Goal: Find specific page/section: Locate a particular part of the current website

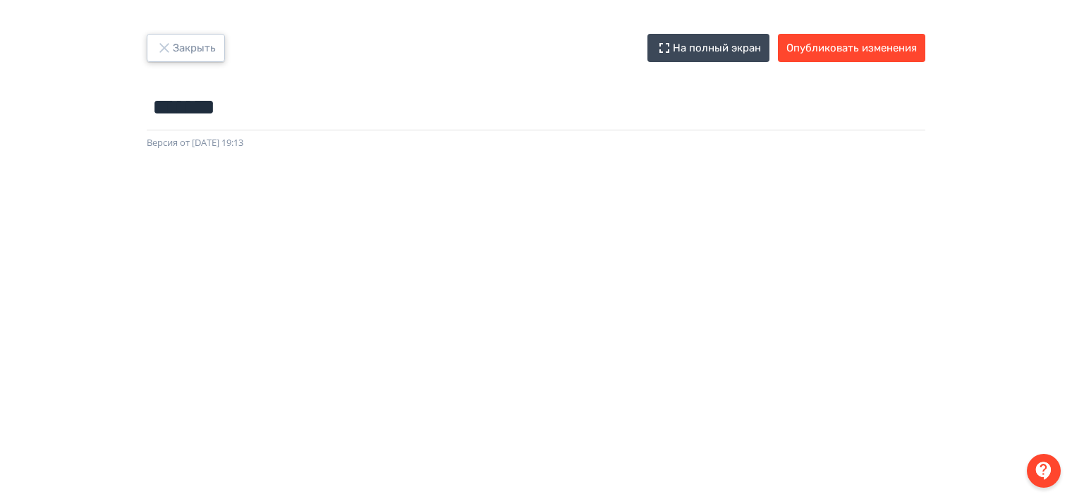
click at [169, 45] on icon "button" at bounding box center [164, 47] width 17 height 17
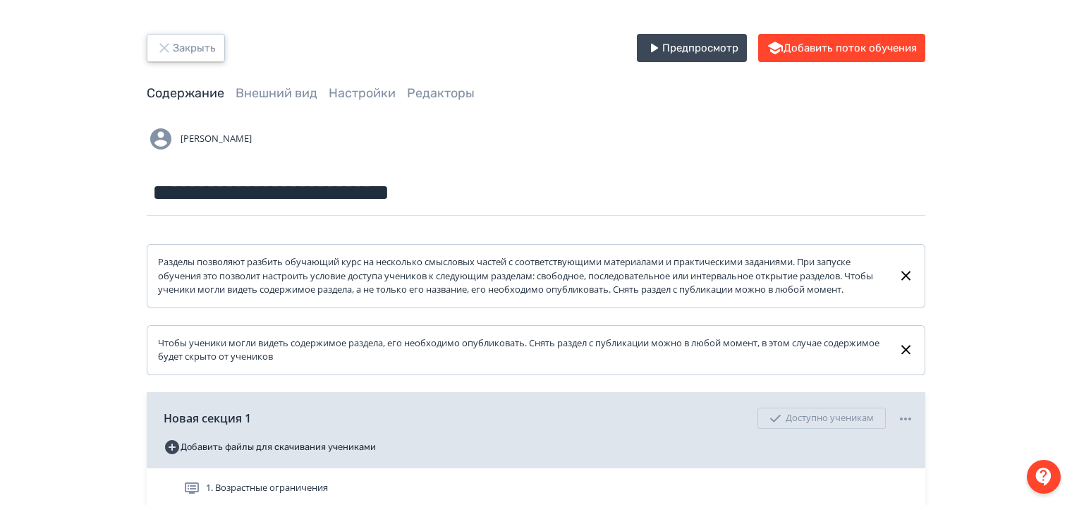
click at [168, 48] on icon "button" at bounding box center [164, 47] width 17 height 17
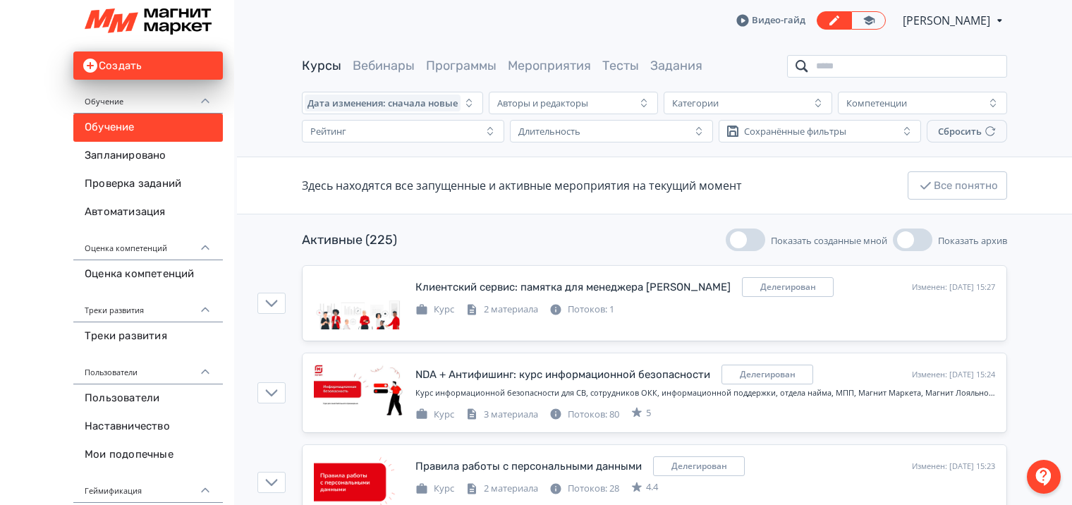
click at [837, 64] on input "search" at bounding box center [897, 66] width 220 height 23
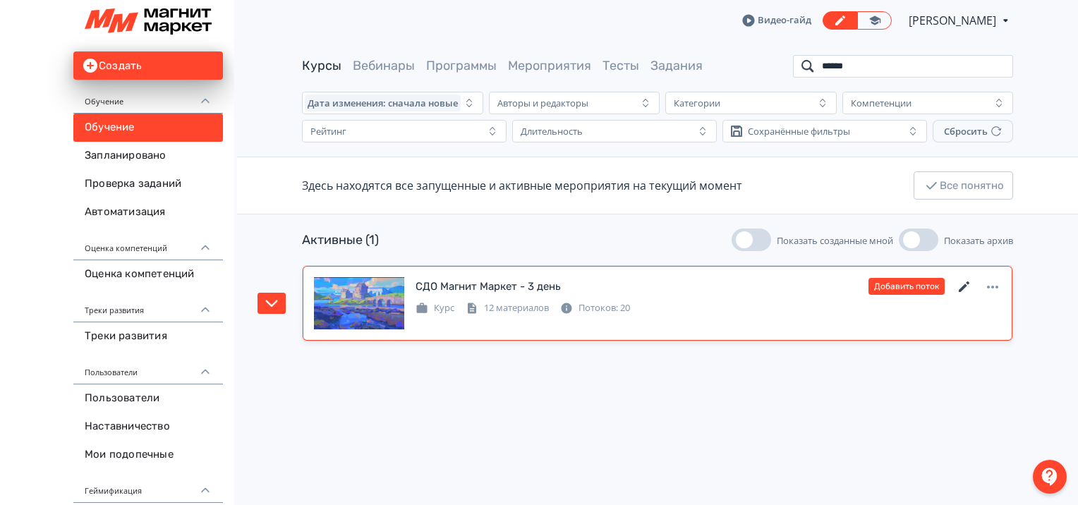
type input "******"
click at [960, 286] on icon at bounding box center [964, 287] width 17 height 17
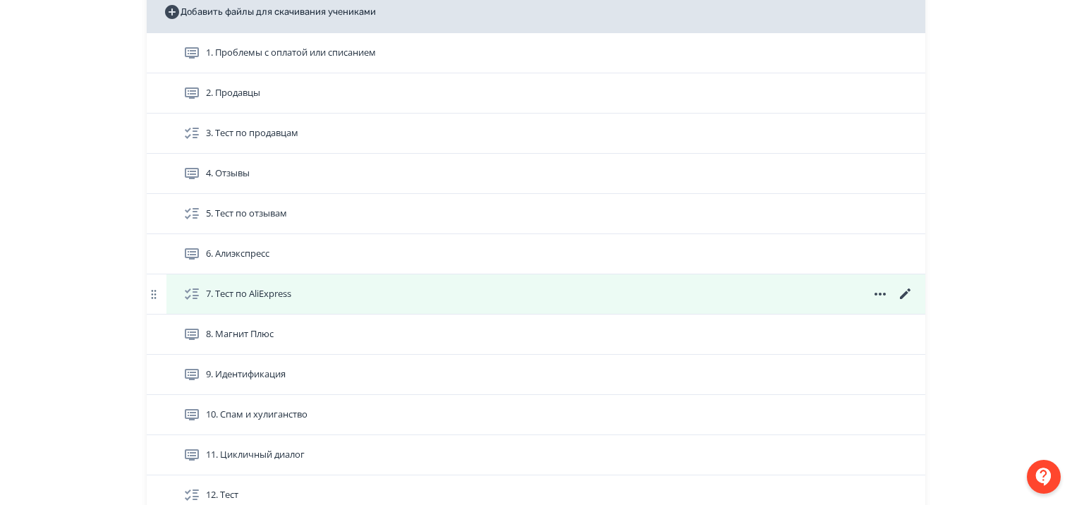
scroll to position [353, 0]
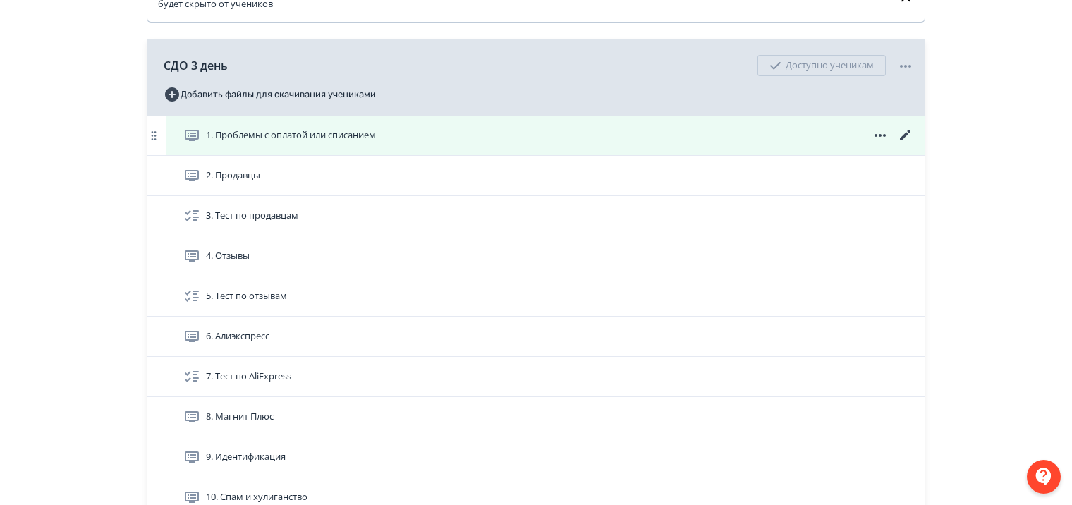
click at [908, 140] on icon at bounding box center [905, 135] width 11 height 11
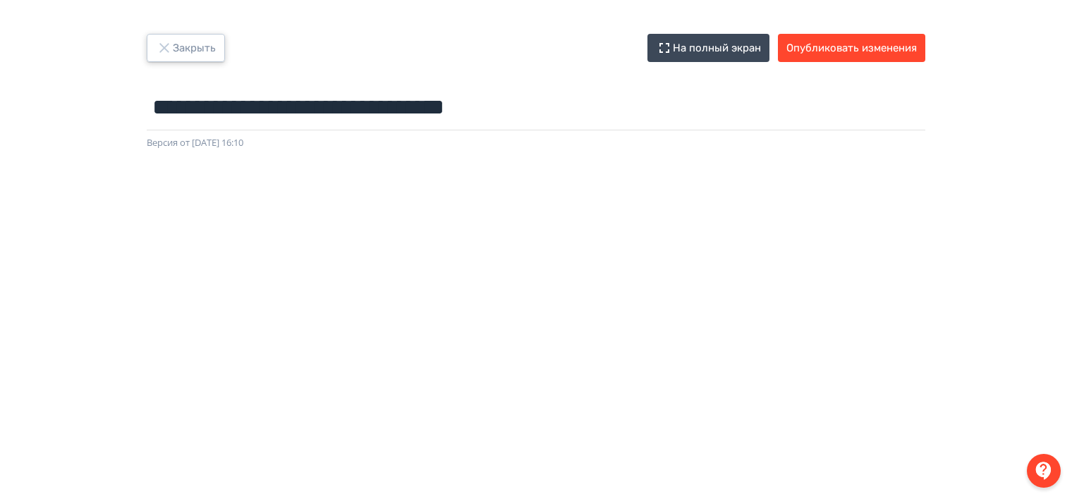
click at [159, 38] on button "Закрыть" at bounding box center [186, 48] width 78 height 28
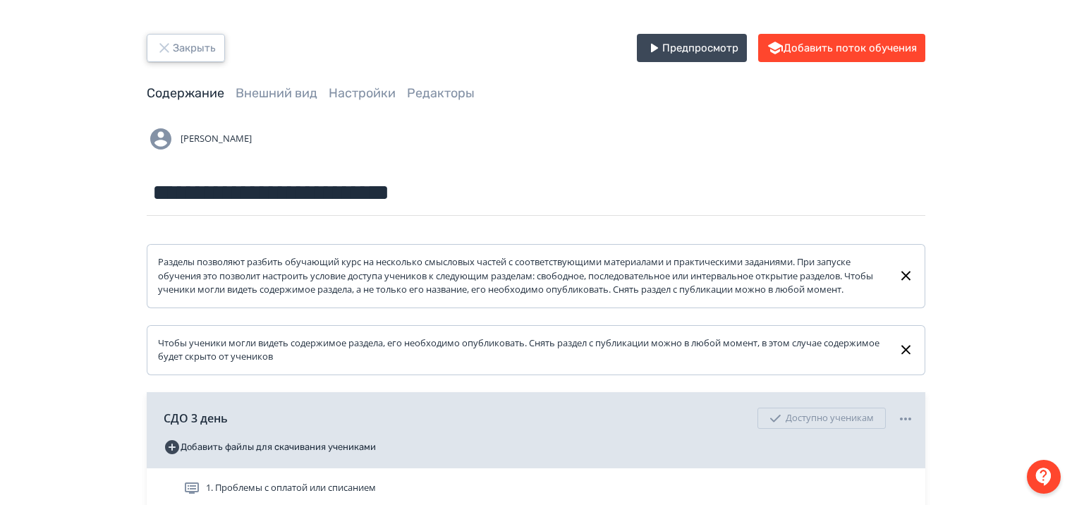
click at [163, 45] on icon "button" at bounding box center [164, 47] width 17 height 17
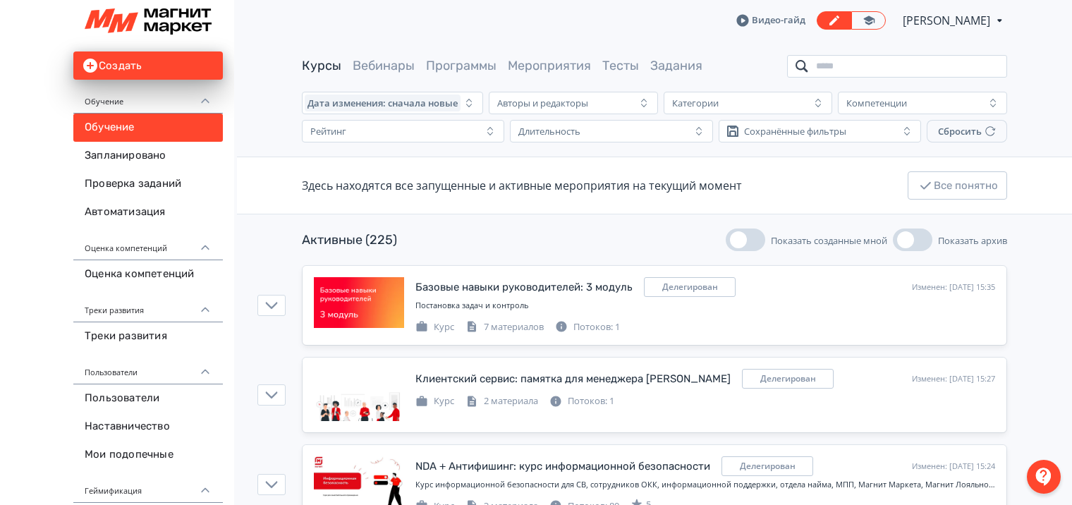
click at [826, 66] on input "search" at bounding box center [897, 66] width 220 height 23
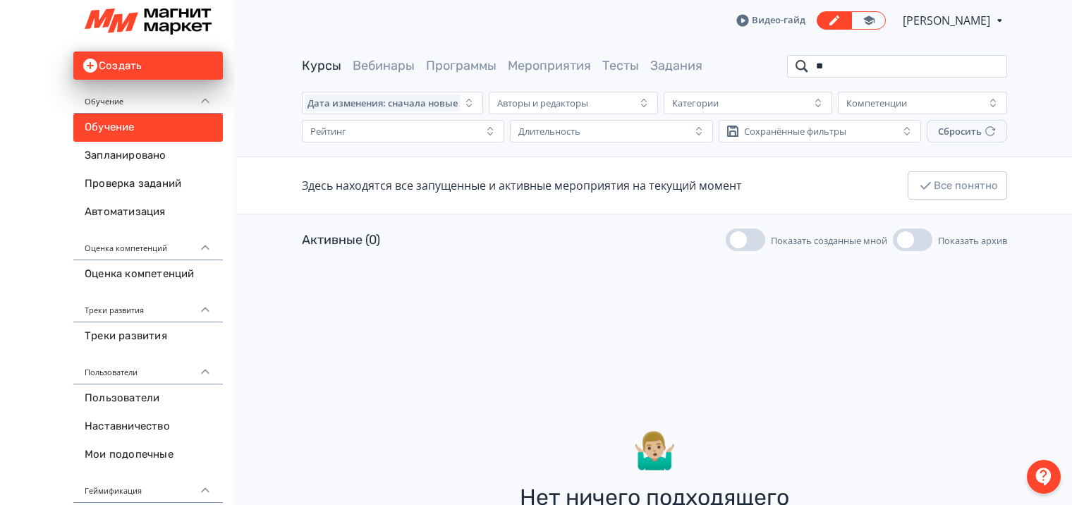
drag, startPoint x: 843, startPoint y: 62, endPoint x: 755, endPoint y: 62, distance: 88.2
click at [755, 62] on div "Курсы Вебинары Программы Мероприятия Тесты Задания **" at bounding box center [654, 66] width 705 height 23
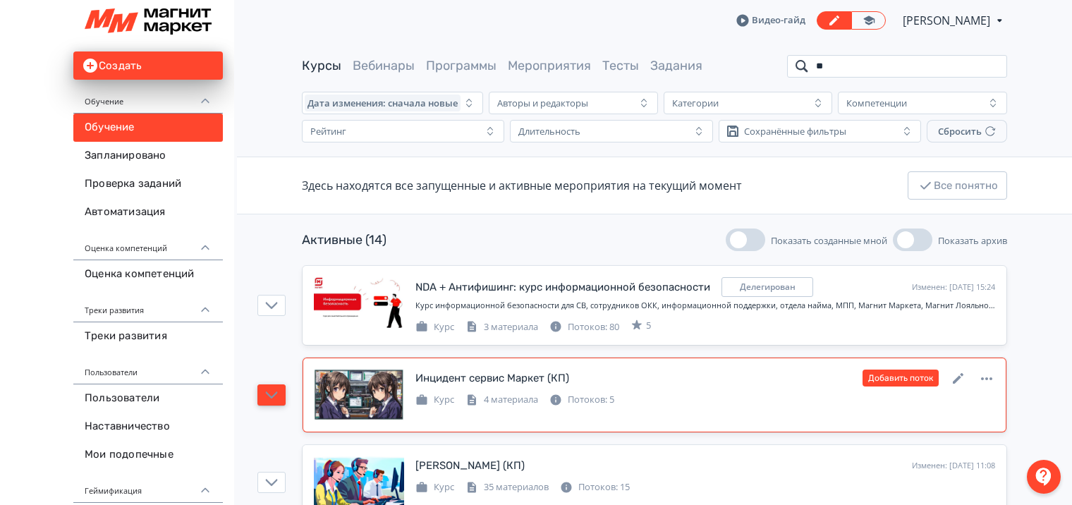
type input "**"
click at [268, 392] on icon "button" at bounding box center [271, 395] width 13 height 13
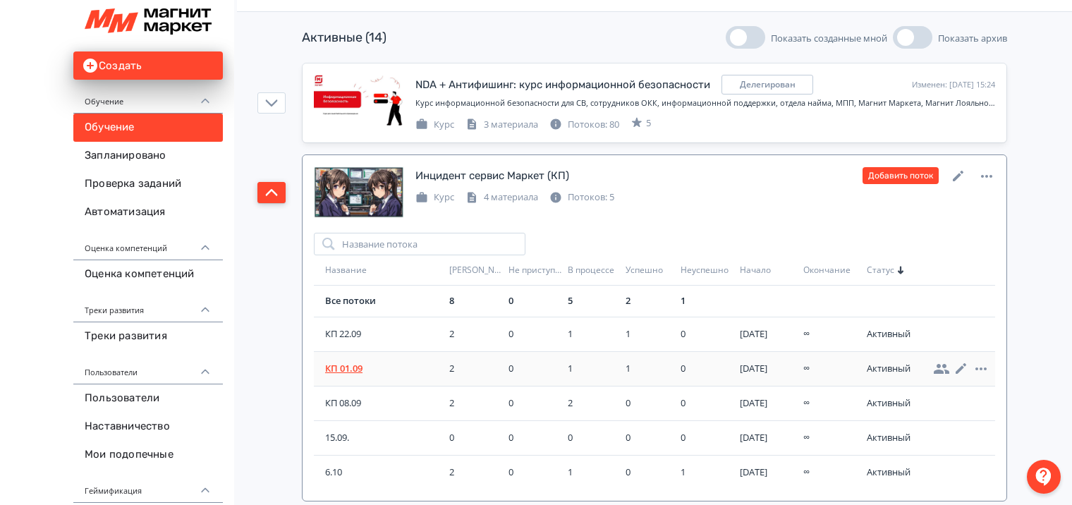
scroll to position [212, 0]
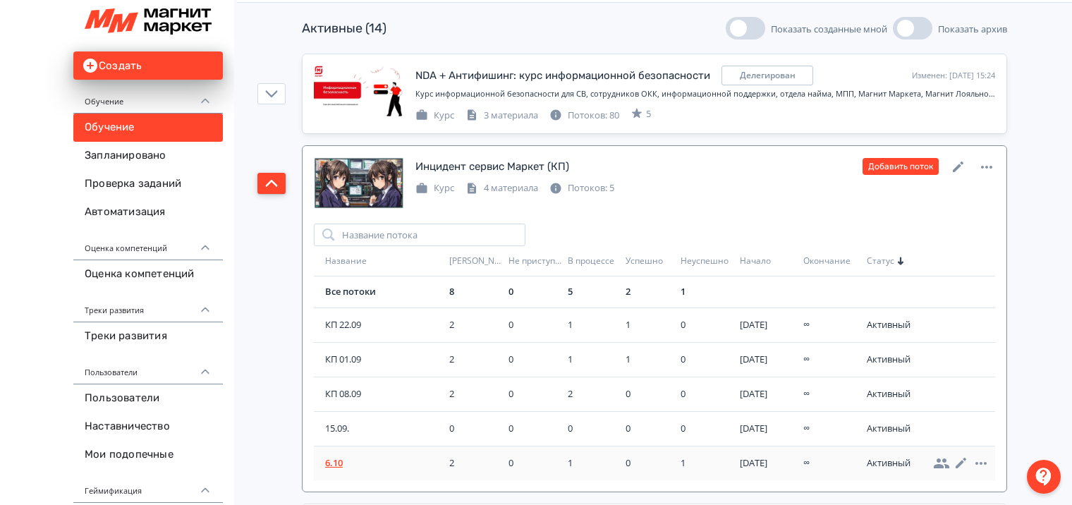
click at [338, 459] on span "6.10" at bounding box center [384, 463] width 118 height 14
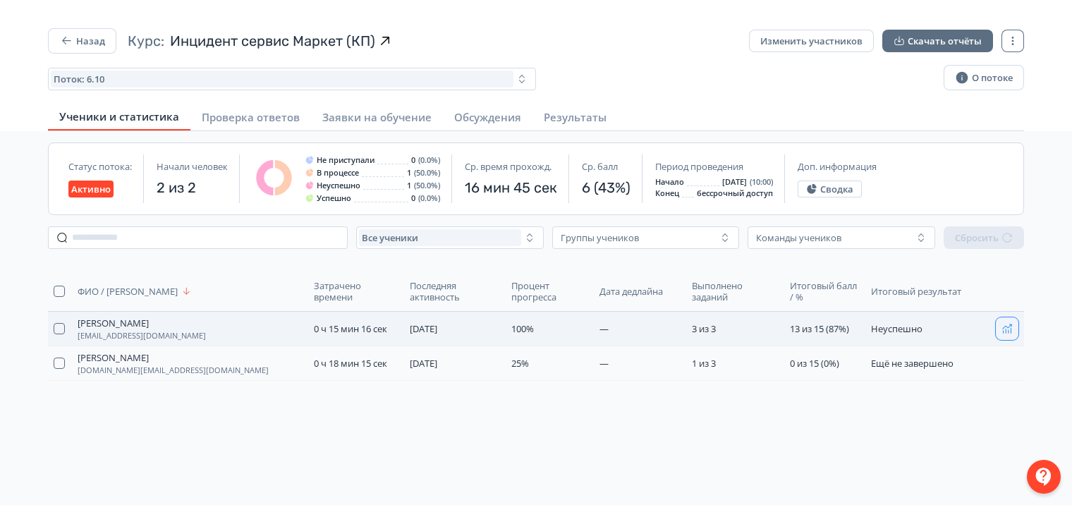
click at [1003, 324] on icon "button" at bounding box center [1006, 328] width 11 height 11
